Goal: Transaction & Acquisition: Purchase product/service

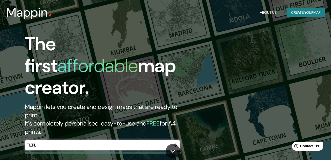
type input "TILTIL"
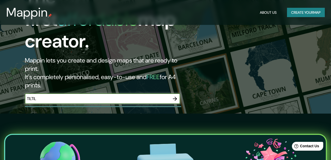
scroll to position [45, 0]
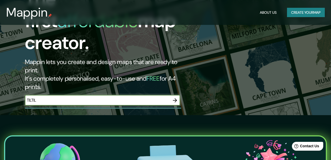
click at [174, 97] on icon "button" at bounding box center [175, 100] width 6 height 6
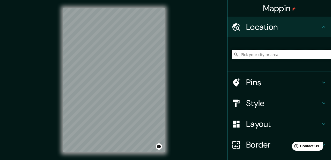
click at [262, 55] on input "Pick your city or area" at bounding box center [281, 54] width 99 height 9
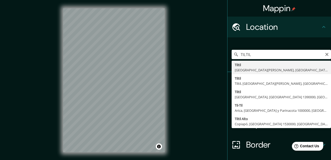
type input "Tiltil, [GEOGRAPHIC_DATA][PERSON_NAME], [GEOGRAPHIC_DATA]"
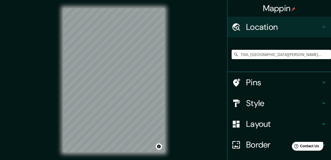
click at [258, 103] on h4 "Style" at bounding box center [283, 103] width 75 height 10
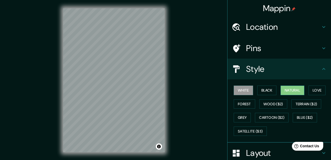
click at [295, 90] on button "Natural" at bounding box center [293, 90] width 24 height 10
click at [318, 91] on button "Love" at bounding box center [317, 90] width 17 height 10
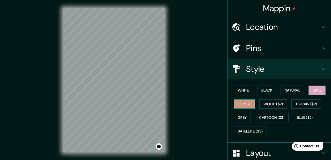
click at [239, 103] on button "Forest" at bounding box center [244, 104] width 21 height 10
click at [273, 104] on button "Wood ($2)" at bounding box center [273, 104] width 28 height 10
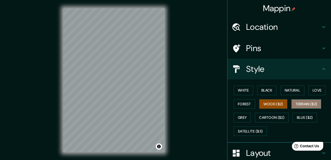
click at [310, 103] on button "Terrain ($2)" at bounding box center [307, 104] width 30 height 10
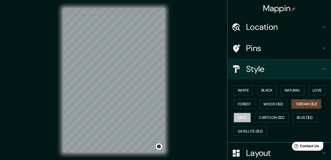
click at [243, 120] on button "Grey" at bounding box center [242, 118] width 17 height 10
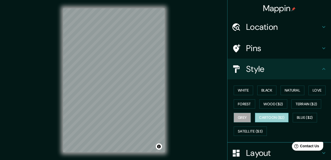
click at [270, 120] on button "Cartoon ($2)" at bounding box center [272, 118] width 34 height 10
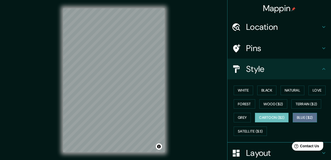
click at [303, 118] on button "Blue ($2)" at bounding box center [305, 118] width 24 height 10
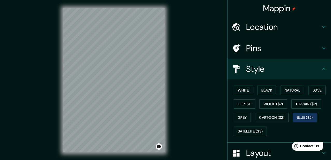
click at [44, 0] on html "Mappin Location [GEOGRAPHIC_DATA], [GEOGRAPHIC_DATA][PERSON_NAME], [GEOGRAPHIC_…" at bounding box center [165, 80] width 331 height 160
click at [177, 109] on div "Mappin Location [GEOGRAPHIC_DATA], [GEOGRAPHIC_DATA][PERSON_NAME], [GEOGRAPHIC_…" at bounding box center [165, 84] width 331 height 169
